Goal: Information Seeking & Learning: Learn about a topic

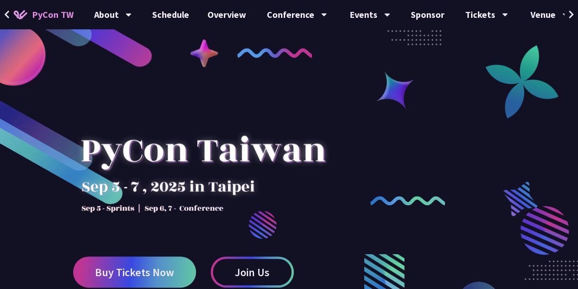
click at [219, 20] on link "Overview" at bounding box center [226, 14] width 57 height 29
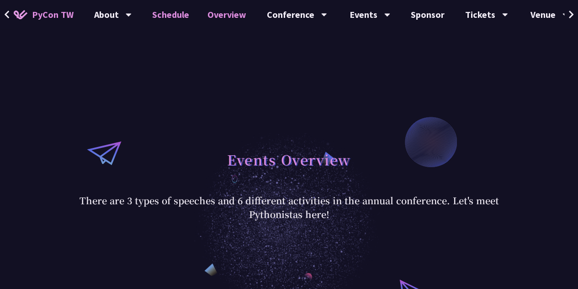
click at [183, 16] on link "Schedule" at bounding box center [170, 14] width 55 height 29
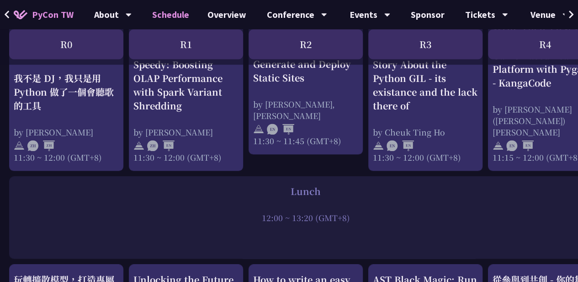
scroll to position [727, 0]
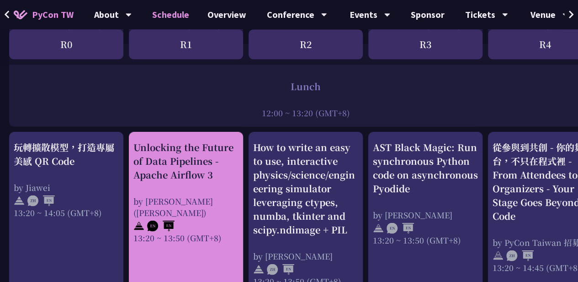
click at [178, 153] on div "Unlocking the Future of Data Pipelines - Apache Airflow 3" at bounding box center [186, 160] width 105 height 41
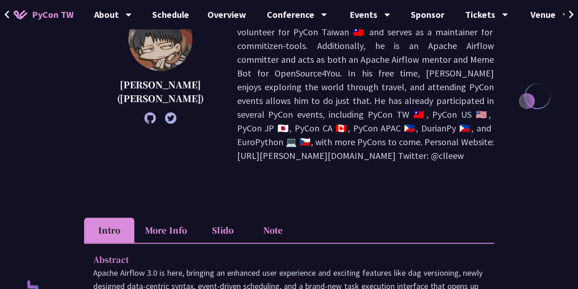
scroll to position [166, 0]
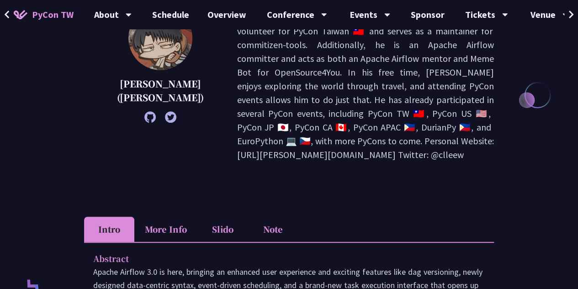
click at [262, 216] on li "Note" at bounding box center [273, 228] width 50 height 25
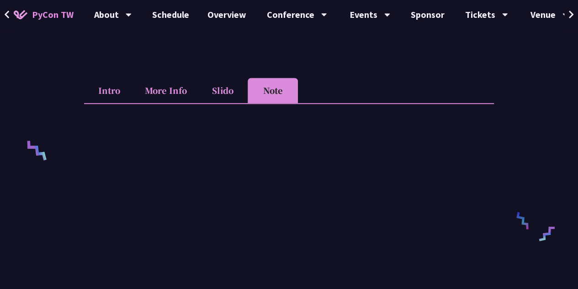
scroll to position [305, 0]
click at [225, 77] on li "Slido" at bounding box center [223, 89] width 50 height 25
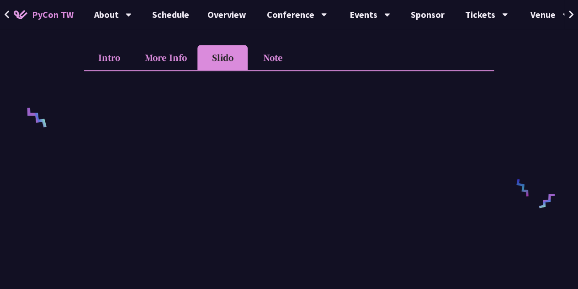
scroll to position [337, 0]
click at [180, 11] on link "Schedule" at bounding box center [170, 14] width 55 height 29
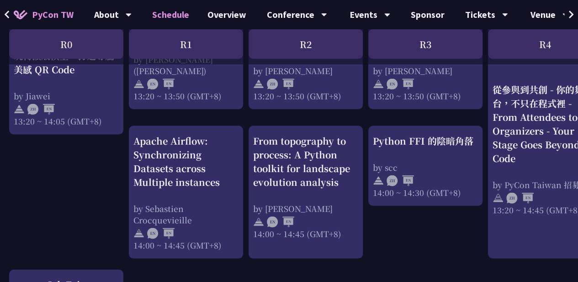
scroll to position [912, 0]
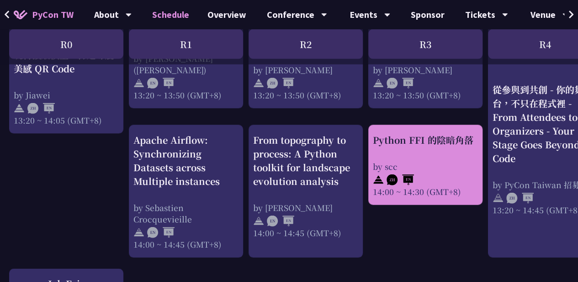
click at [423, 140] on div "Python FFI 的陰暗角落 by scc 14:00 ~ 14:30 (GMT+8)" at bounding box center [425, 165] width 105 height 64
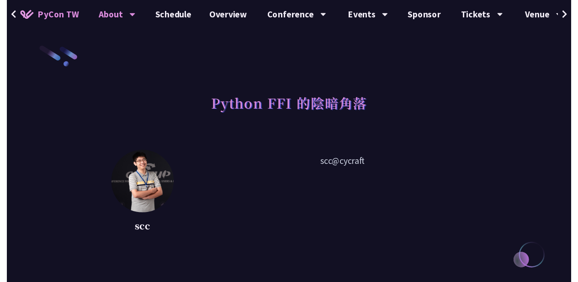
scroll to position [912, 0]
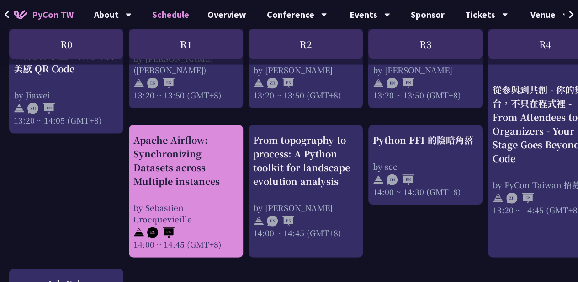
click at [160, 166] on div "Apache Airflow: Synchronizing Datasets across Multiple instances" at bounding box center [186, 160] width 105 height 55
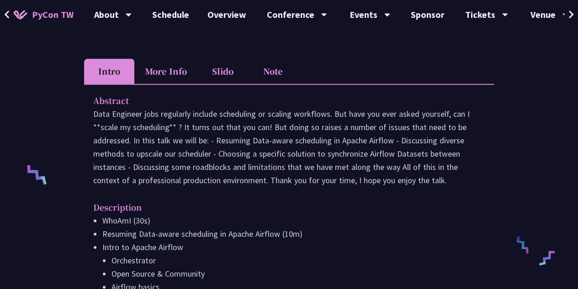
scroll to position [279, 0]
click at [204, 69] on li "Slido" at bounding box center [223, 71] width 50 height 25
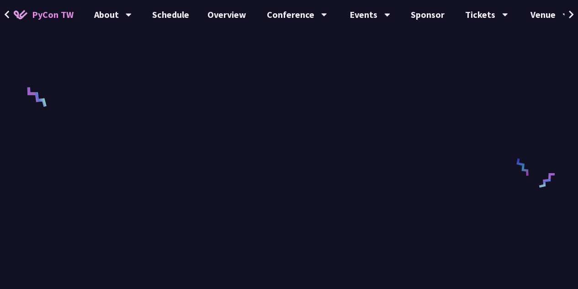
scroll to position [358, 0]
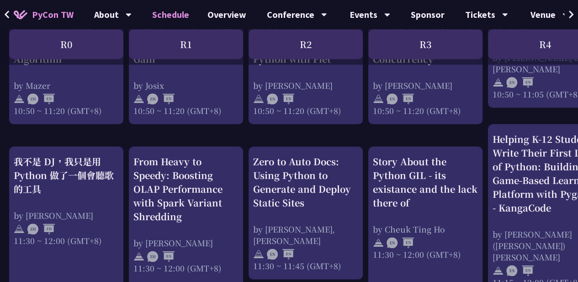
scroll to position [458, 0]
